Goal: Information Seeking & Learning: Learn about a topic

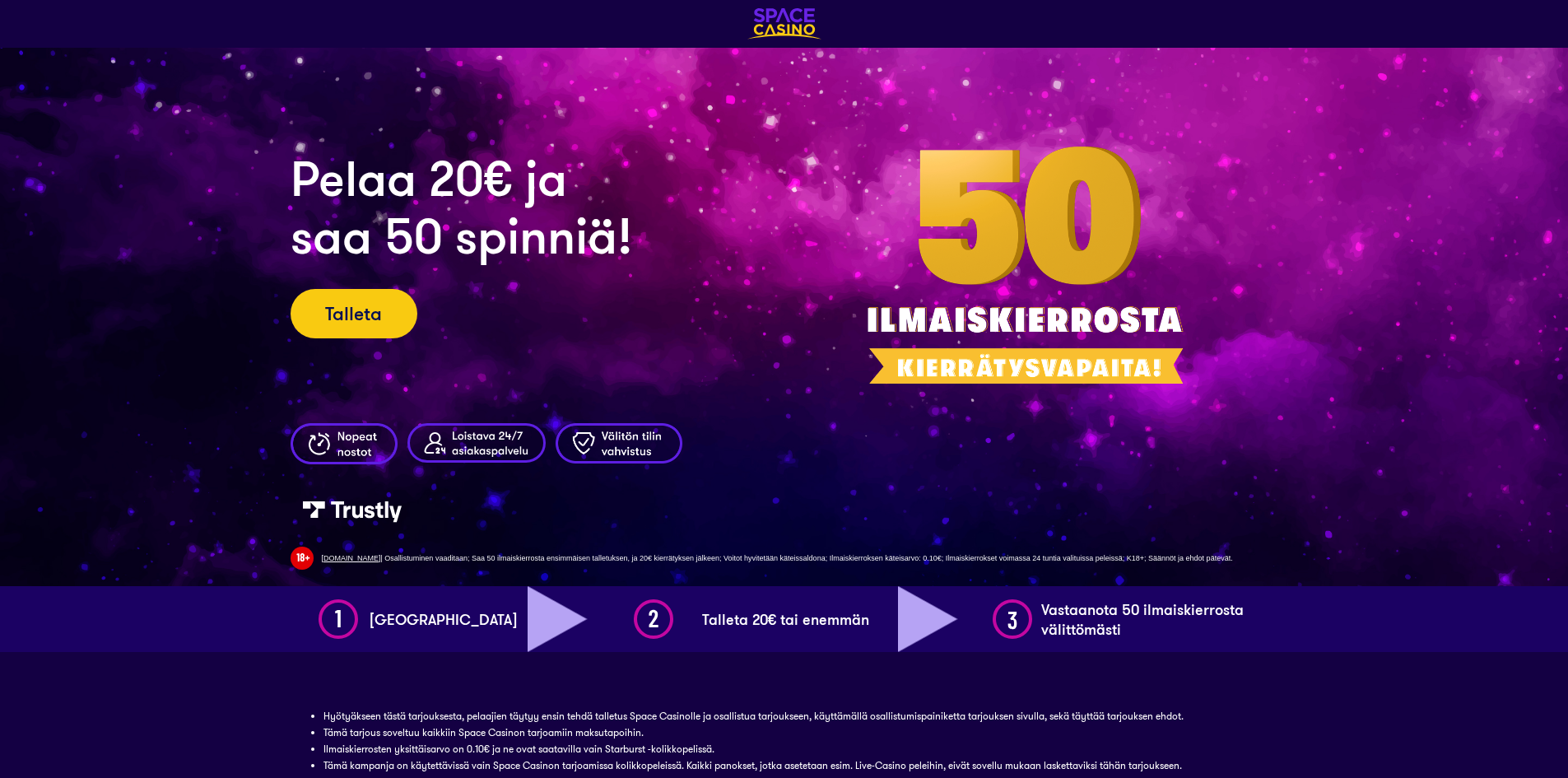
scroll to position [450, 0]
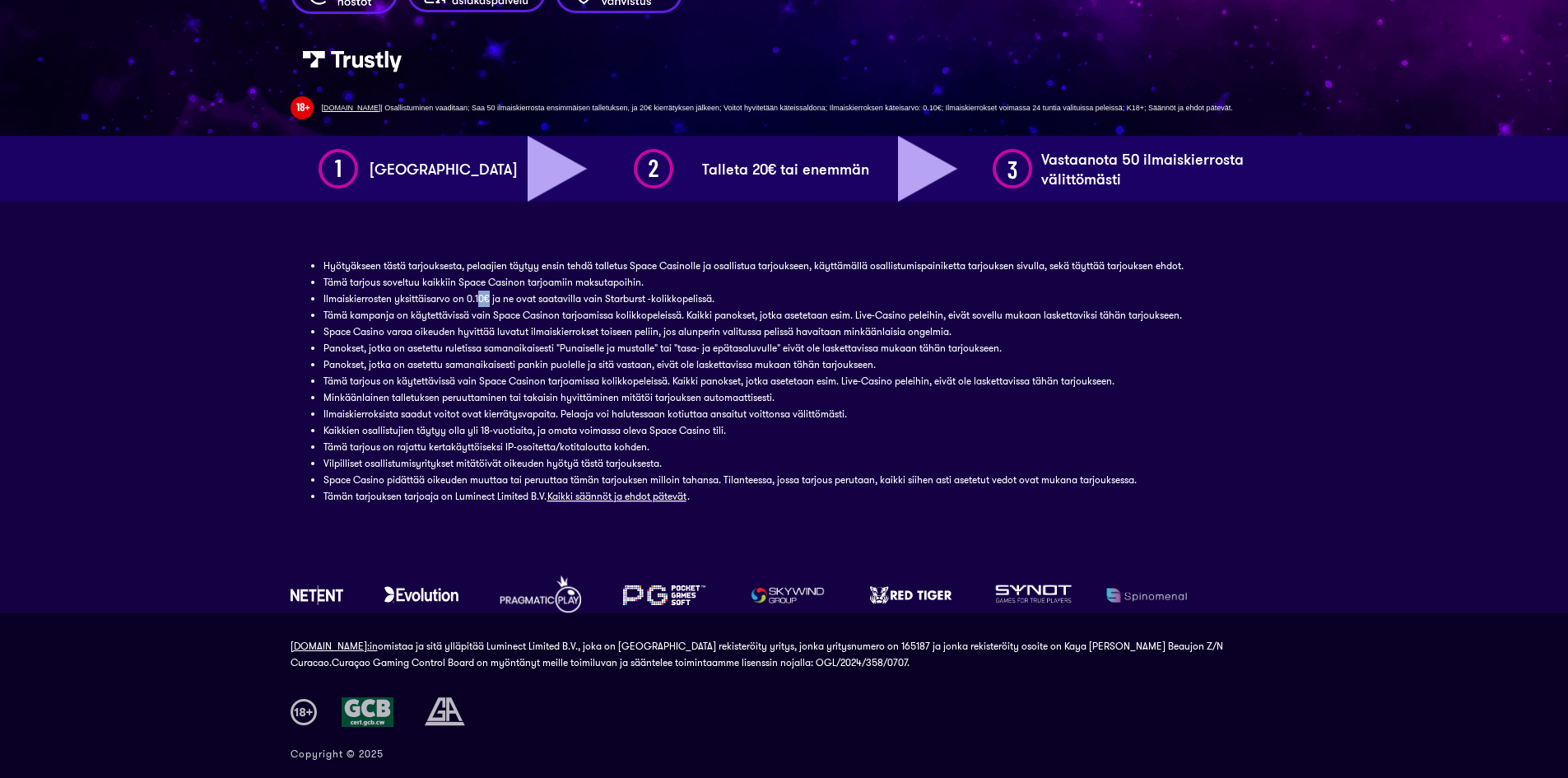
drag, startPoint x: 488, startPoint y: 292, endPoint x: 481, endPoint y: 297, distance: 8.6
click at [491, 295] on li "Ilmaiskierrosten yksittäisarvo on 0.10€ ja ne ovat saatavilla vain Starburst -k…" at bounding box center [784, 298] width 922 height 16
click at [470, 298] on li "Ilmaiskierrosten yksittäisarvo on 0.10€ ja ne ovat saatavilla vain Starburst -k…" at bounding box center [784, 298] width 922 height 16
drag, startPoint x: 459, startPoint y: 300, endPoint x: 480, endPoint y: 299, distance: 21.0
click at [480, 299] on li "Ilmaiskierrosten yksittäisarvo on 0.10€ ja ne ovat saatavilla vain Starburst -k…" at bounding box center [784, 298] width 922 height 16
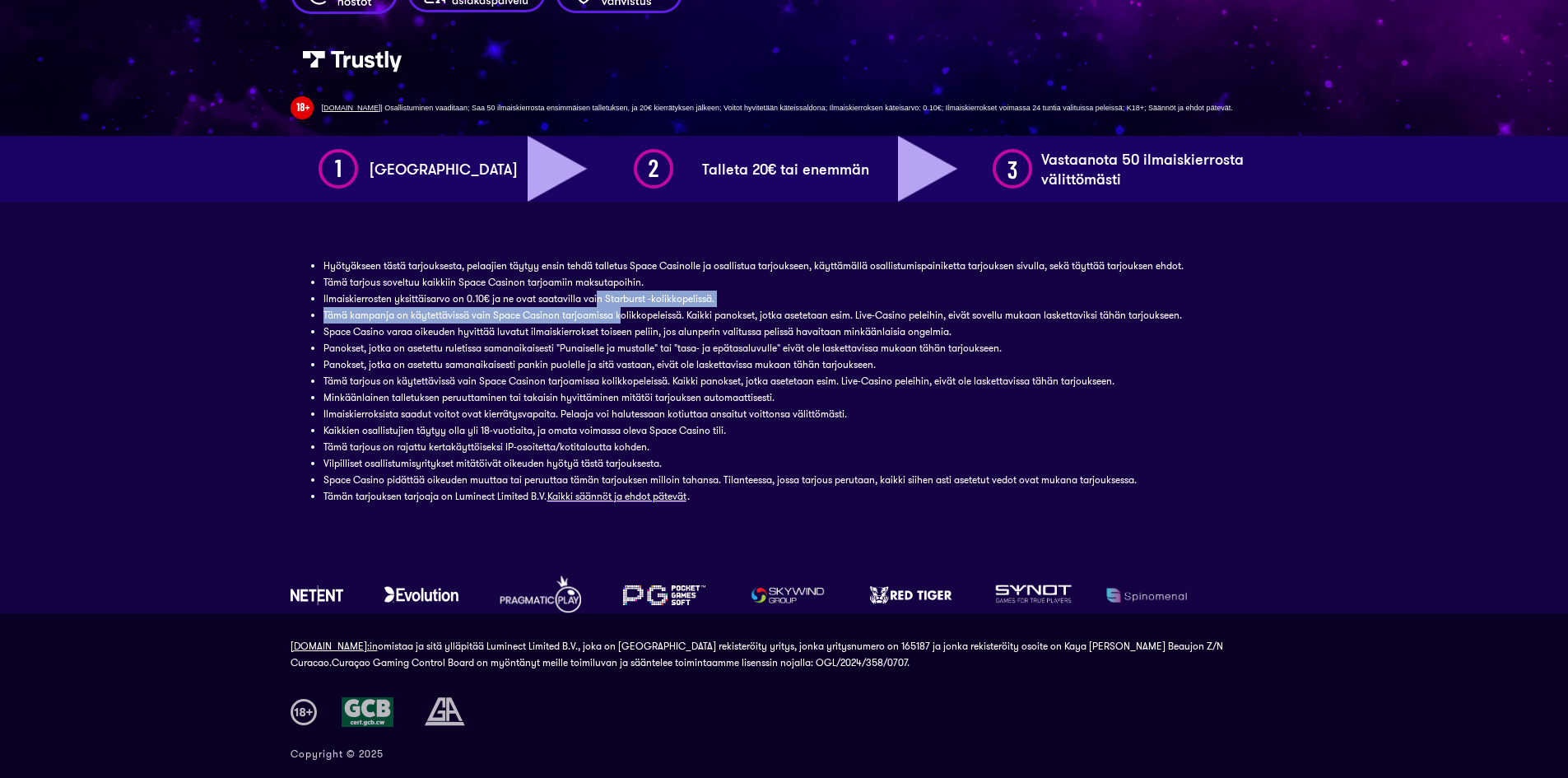
drag, startPoint x: 598, startPoint y: 297, endPoint x: 611, endPoint y: 314, distance: 21.4
click at [617, 311] on ul "Hyötyäkseen tästä tarjouksesta, pelaajien täytyy ensin tehdä talletus Space Cas…" at bounding box center [784, 380] width 922 height 247
click at [576, 307] on li "Tämä kampanja on käytettävissä vain Space Casinon tarjoamissa kolikkopeleissä. …" at bounding box center [784, 315] width 922 height 16
click at [599, 313] on li "Tämä kampanja on käytettävissä vain Space Casinon tarjoamissa kolikkopeleissä. …" at bounding box center [784, 315] width 922 height 16
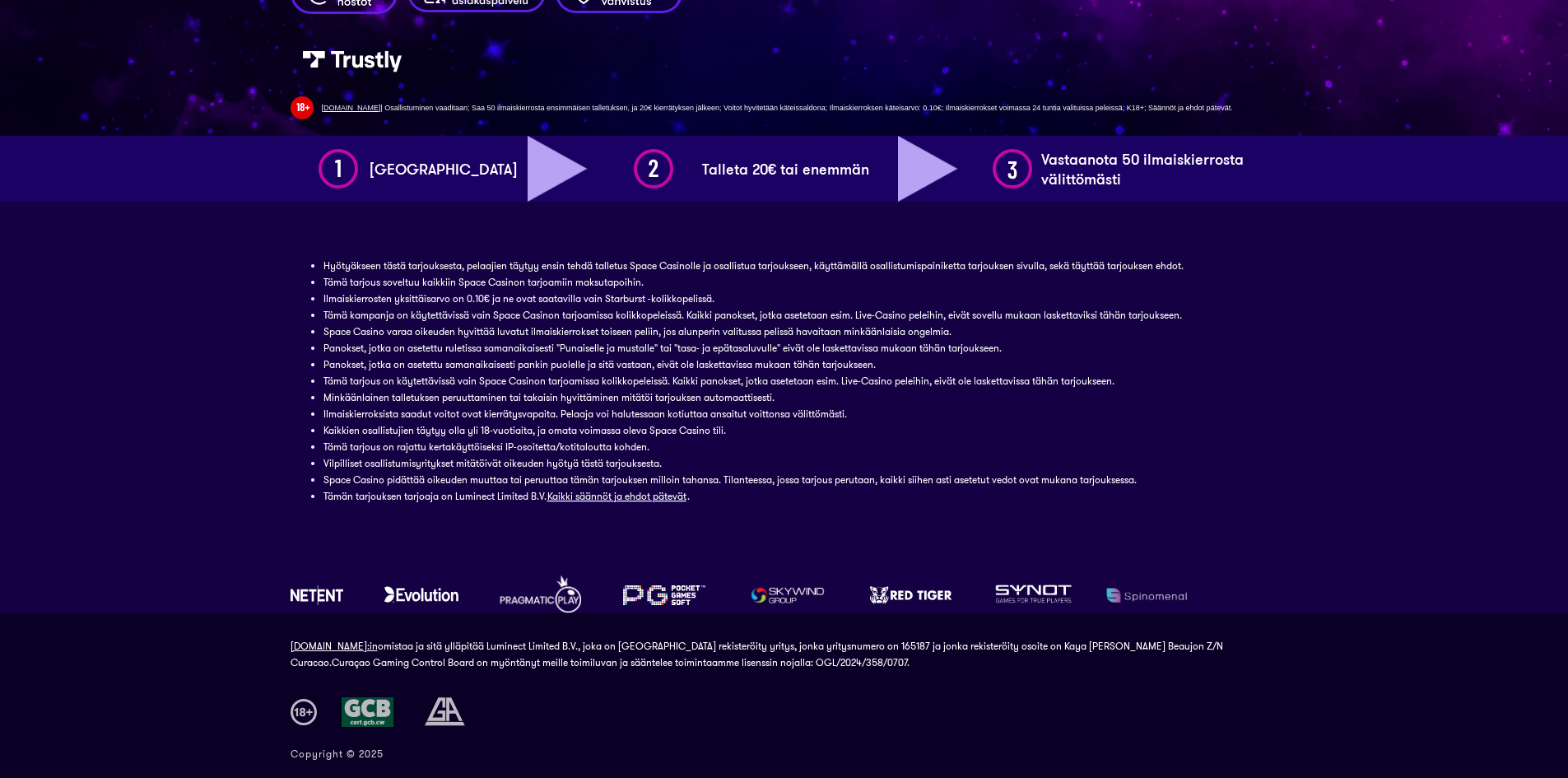
drag, startPoint x: 729, startPoint y: 382, endPoint x: 738, endPoint y: 354, distance: 29.4
